Goal: Information Seeking & Learning: Check status

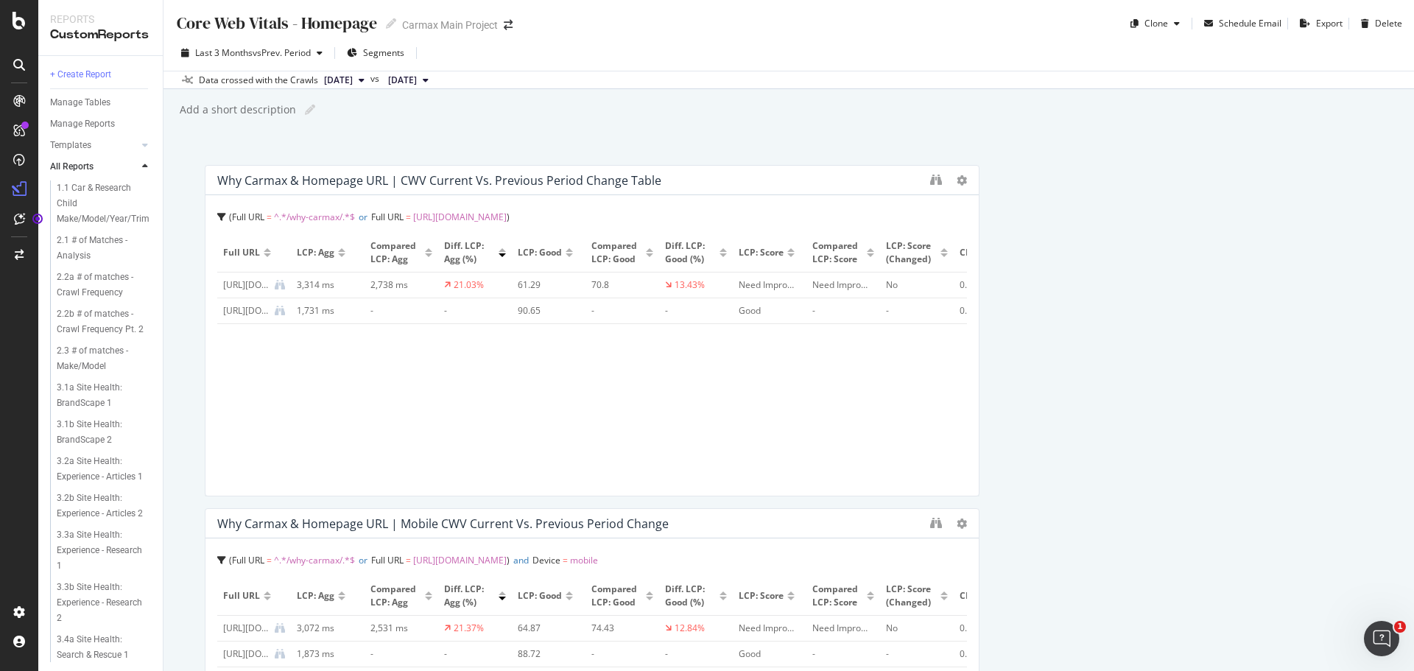
scroll to position [3167, 0]
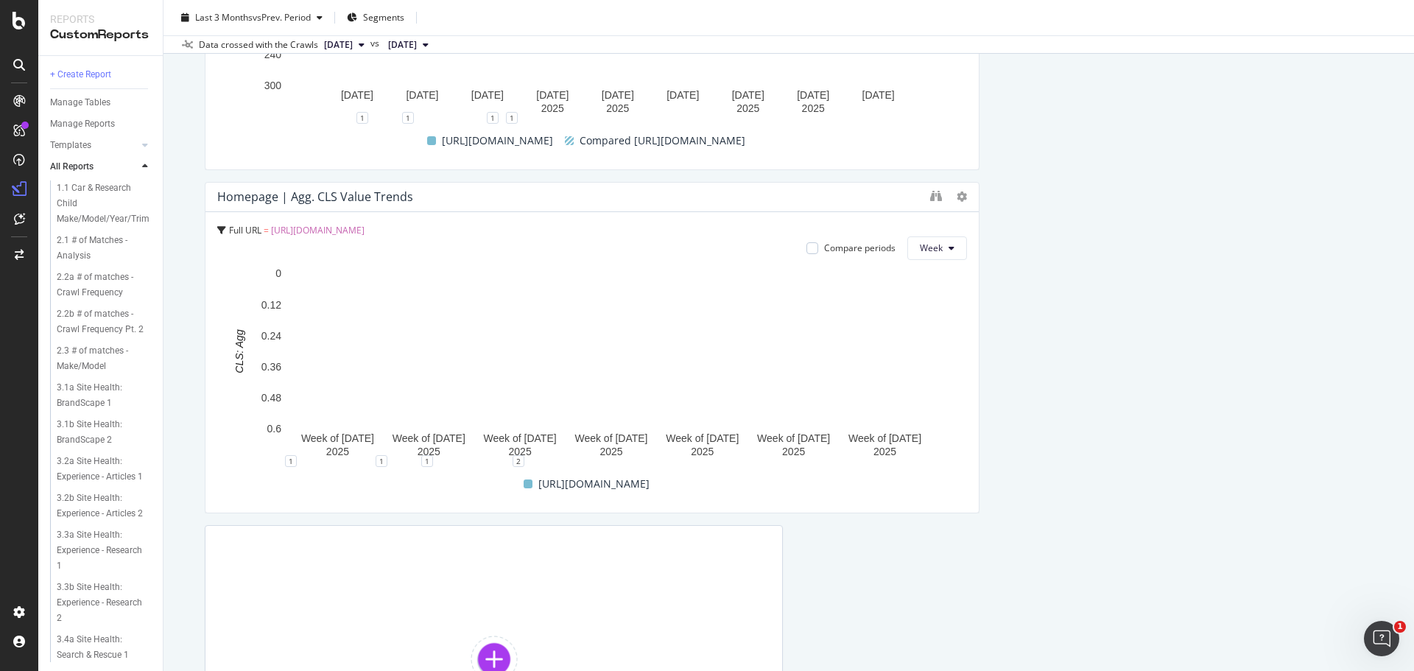
scroll to position [3093, 0]
